Goal: Transaction & Acquisition: Purchase product/service

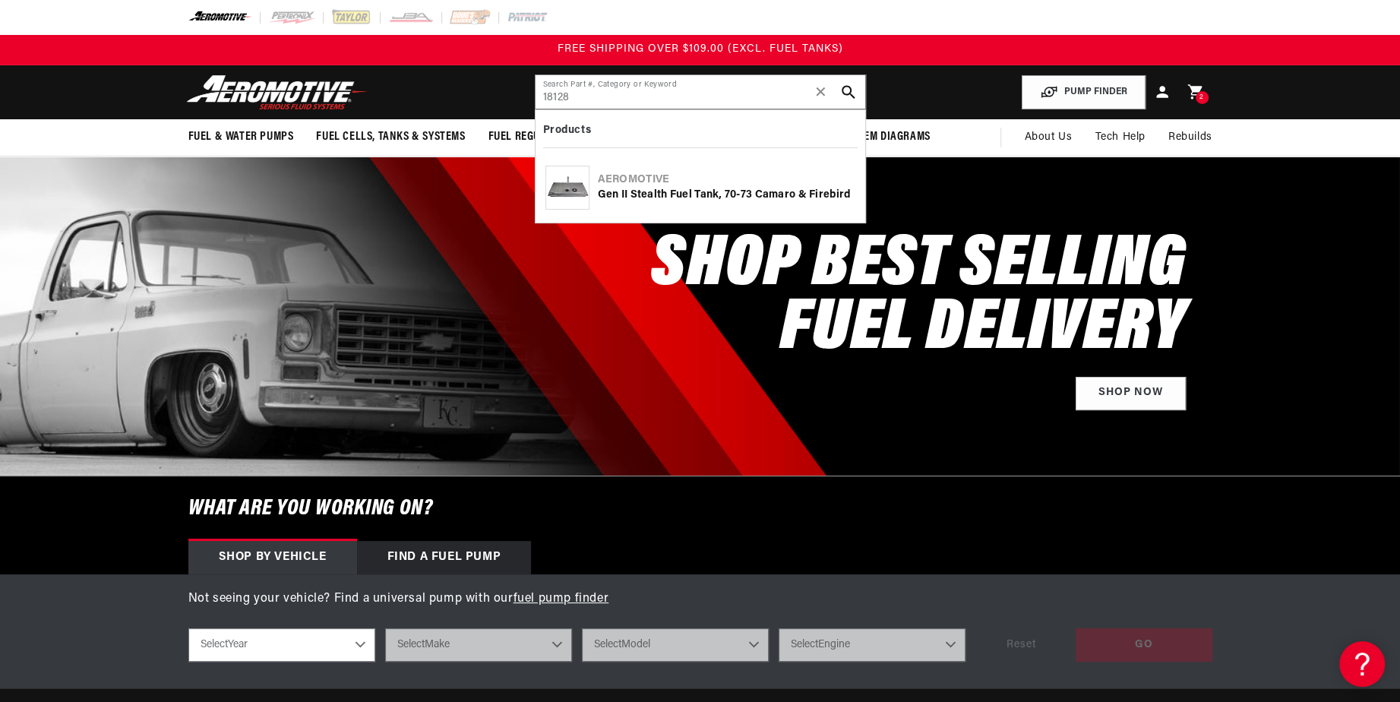
type input "18128"
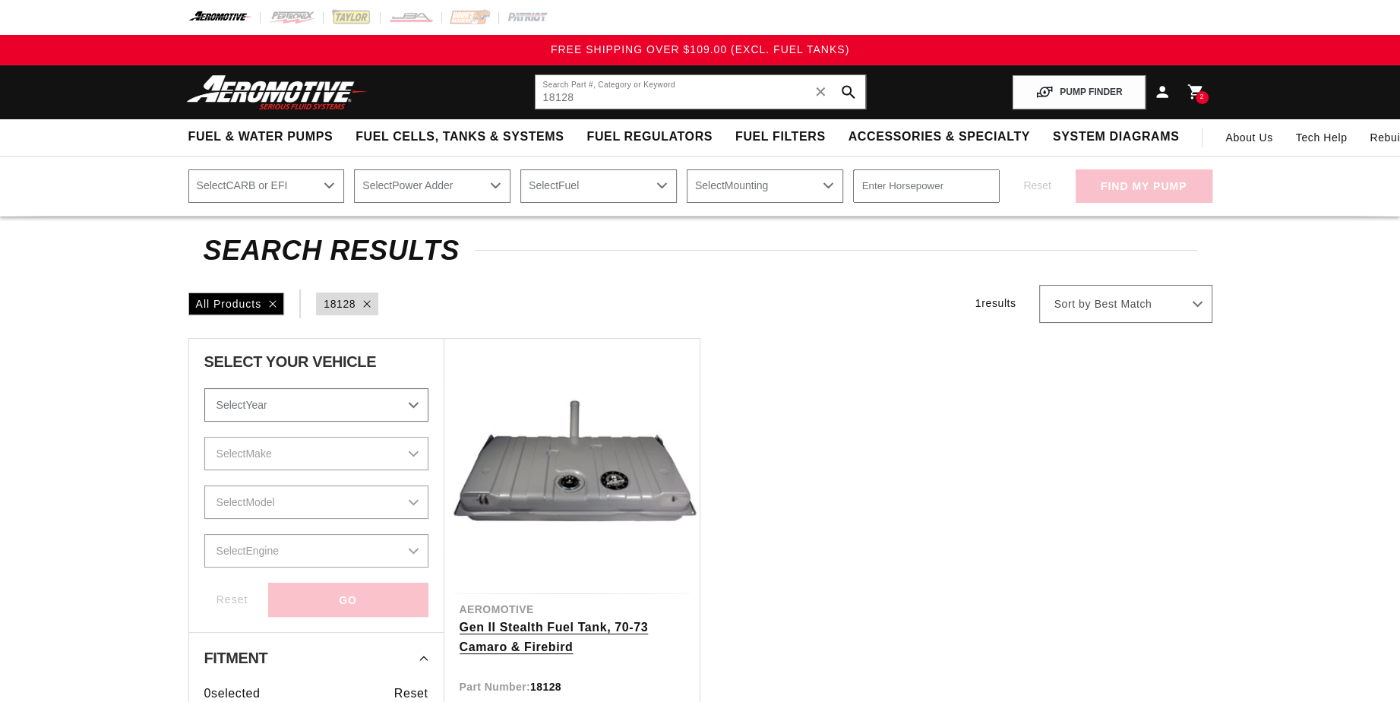
scroll to position [152, 0]
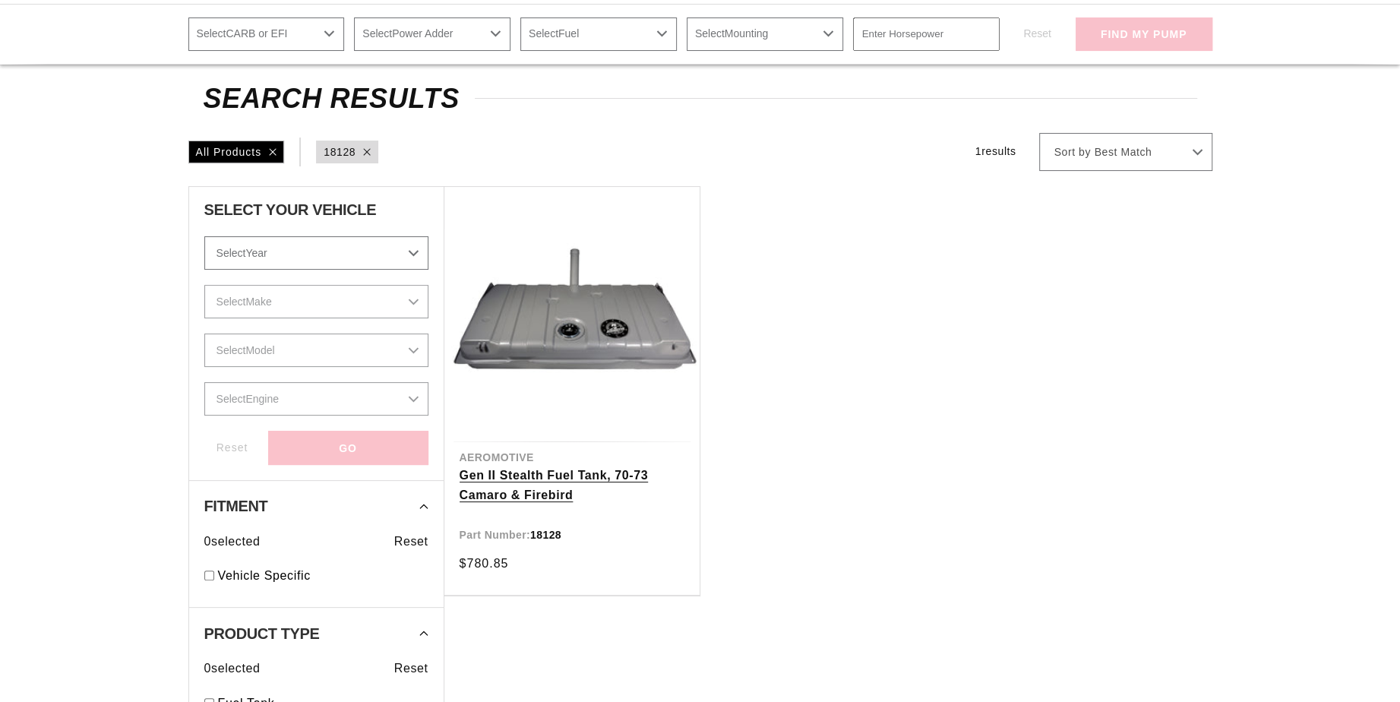
click at [554, 484] on link "Gen II Stealth Fuel Tank, 70-73 Camaro & Firebird" at bounding box center [572, 485] width 225 height 39
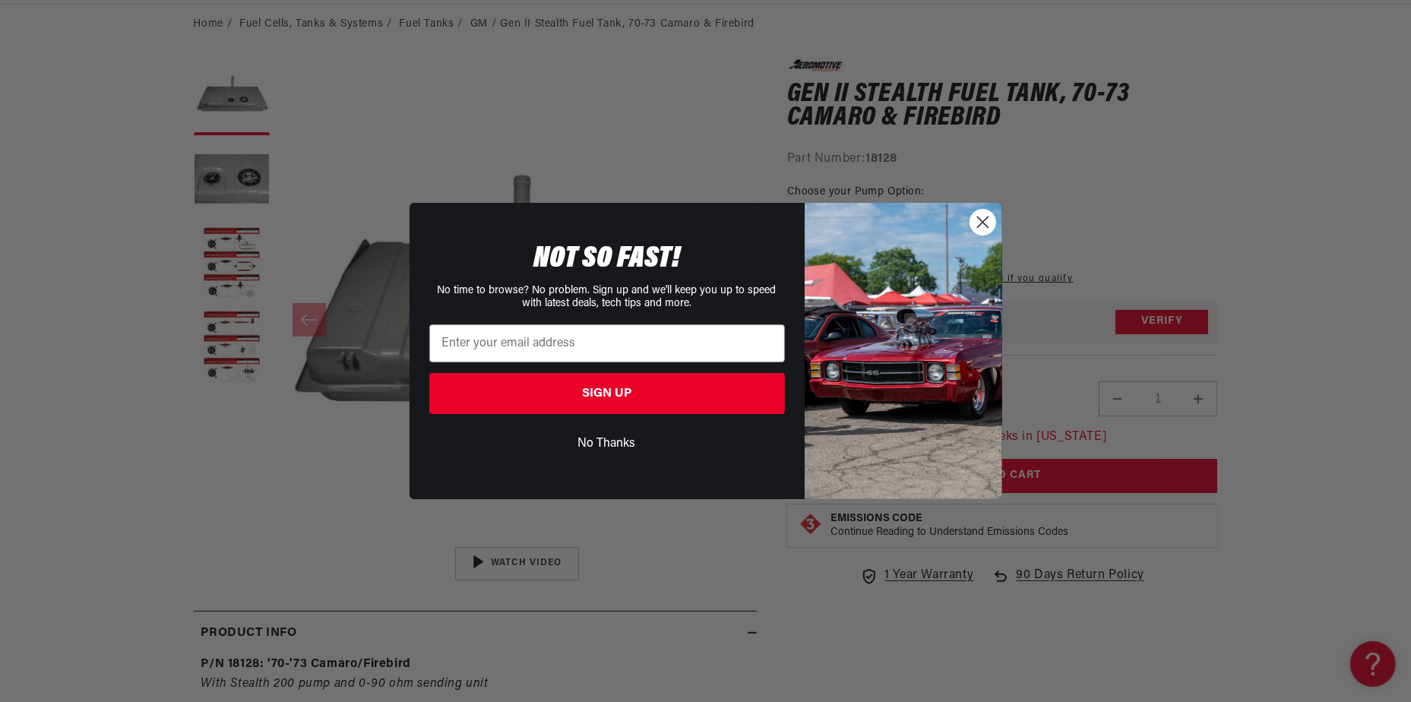
click at [982, 223] on circle "Close dialog" at bounding box center [982, 222] width 25 height 25
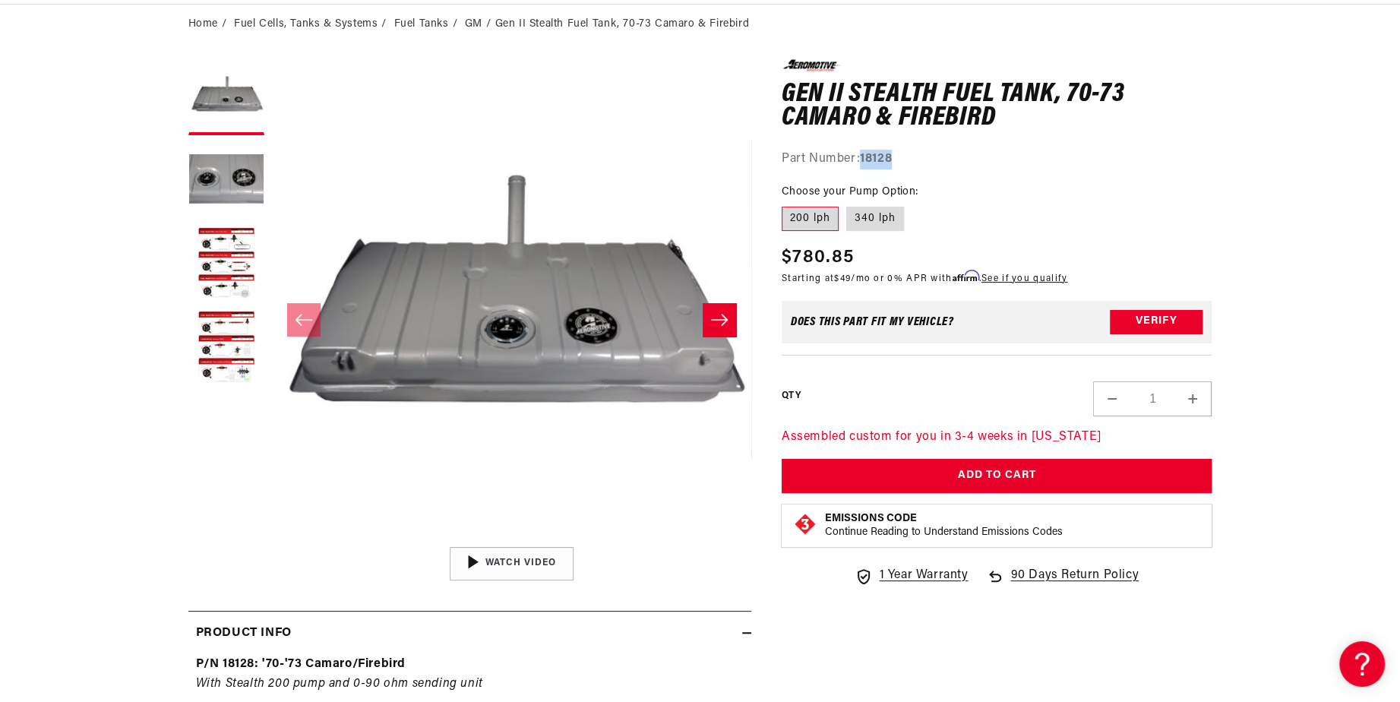
drag, startPoint x: 864, startPoint y: 155, endPoint x: 904, endPoint y: 161, distance: 40.7
click at [904, 161] on div "Part Number: 18128" at bounding box center [997, 160] width 431 height 20
copy strong "18128"
